Goal: Task Accomplishment & Management: Manage account settings

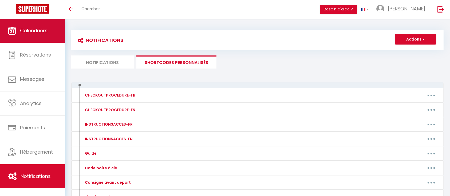
click at [29, 34] on link "Calendriers" at bounding box center [32, 31] width 65 height 24
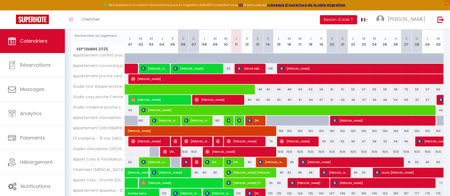
scroll to position [94, 0]
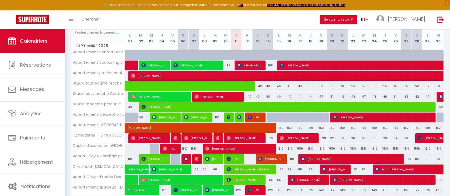
click at [280, 148] on div "1510" at bounding box center [278, 149] width 11 height 10
type input "1510"
type input "Lun 15 Septembre 2025"
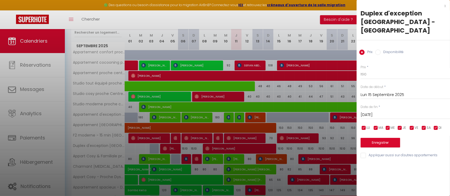
click at [403, 111] on input "[DATE]" at bounding box center [404, 114] width 89 height 7
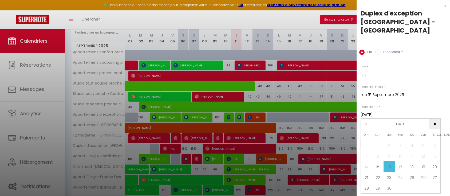
click at [433, 119] on span ">" at bounding box center [433, 124] width 11 height 11
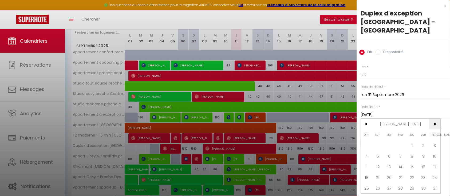
click at [433, 119] on span ">" at bounding box center [433, 124] width 11 height 11
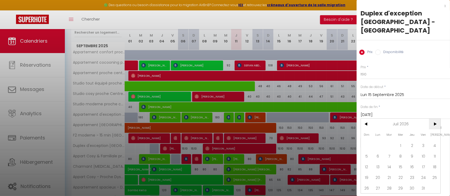
click at [433, 119] on span ">" at bounding box center [433, 124] width 11 height 11
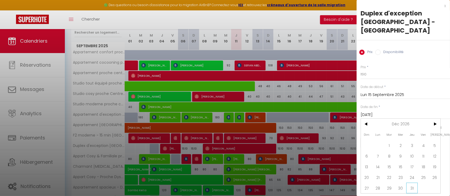
click at [409, 183] on span "31" at bounding box center [411, 188] width 11 height 11
type input "Jeu 31 Décembre 2026"
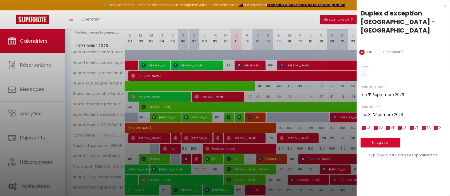
click at [378, 50] on input "Disponibilité" at bounding box center [377, 52] width 5 height 5
radio input "true"
radio input "false"
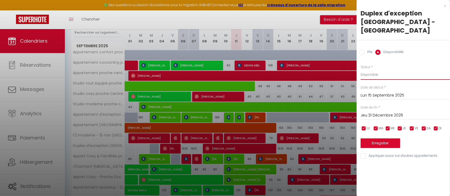
click at [379, 70] on select "Disponible Indisponible" at bounding box center [404, 75] width 89 height 10
select select "0"
click at [360, 70] on select "Disponible Indisponible" at bounding box center [404, 75] width 89 height 10
click at [383, 138] on button "Enregistrer" at bounding box center [379, 143] width 39 height 10
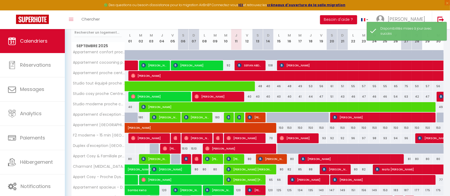
click at [276, 149] on div "1510" at bounding box center [278, 149] width 11 height 10
select select "1"
type input "Lun 15 Septembre 2025"
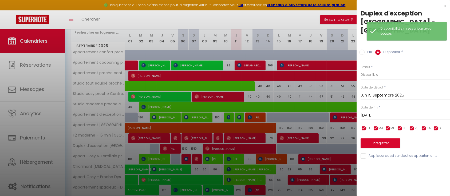
click at [382, 112] on input "[DATE]" at bounding box center [404, 115] width 89 height 7
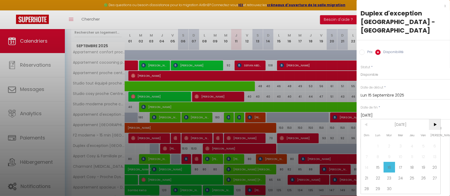
click at [436, 119] on span ">" at bounding box center [433, 124] width 11 height 11
click at [367, 119] on span "<" at bounding box center [365, 124] width 11 height 11
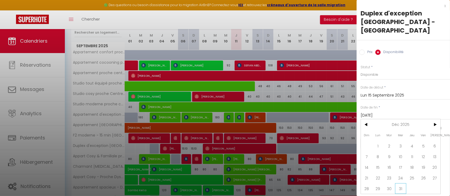
click at [397, 183] on span "31" at bounding box center [400, 188] width 11 height 11
type input "Mer 31 Décembre 2025"
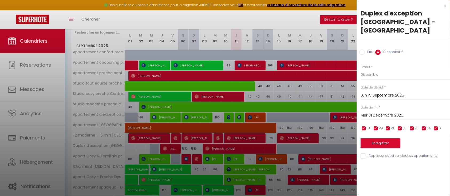
click at [377, 138] on button "Enregistrer" at bounding box center [379, 143] width 39 height 10
